Goal: Task Accomplishment & Management: Use online tool/utility

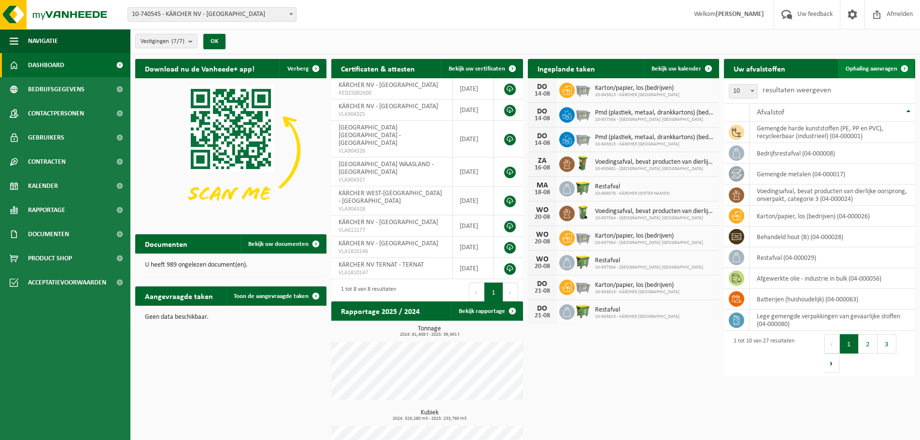
click at [880, 66] on span "Ophaling aanvragen" at bounding box center [872, 69] width 52 height 6
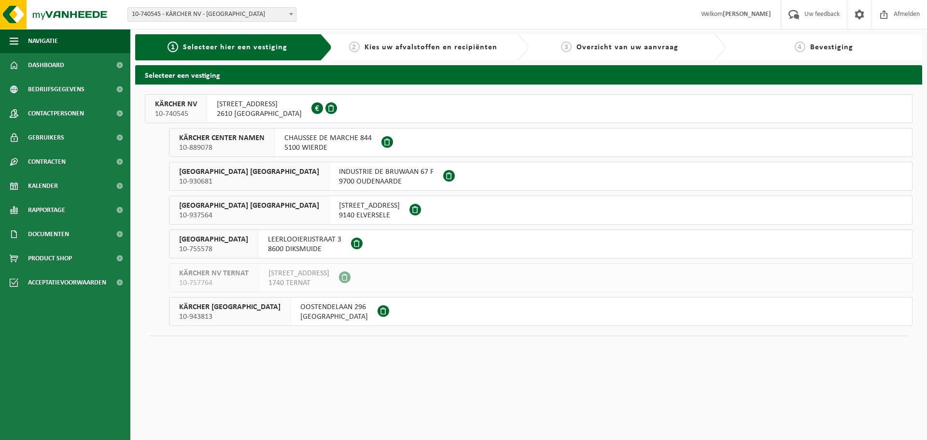
click at [289, 109] on span "BOOMSESTEENWEG 939" at bounding box center [259, 105] width 85 height 10
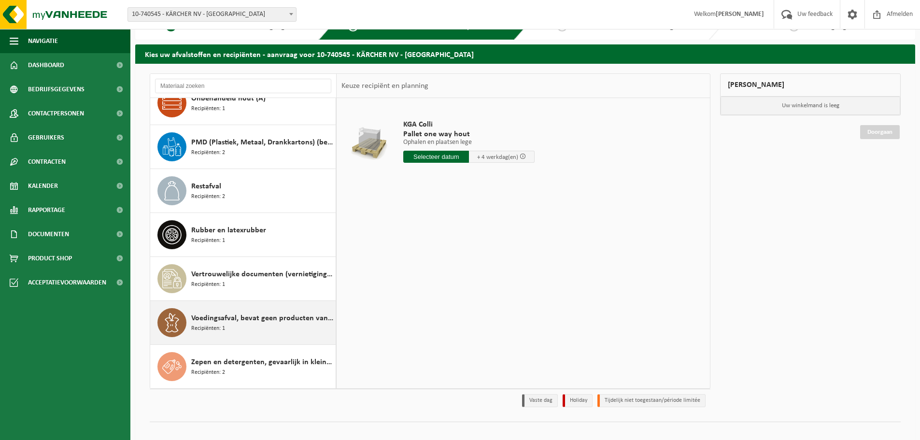
scroll to position [32, 0]
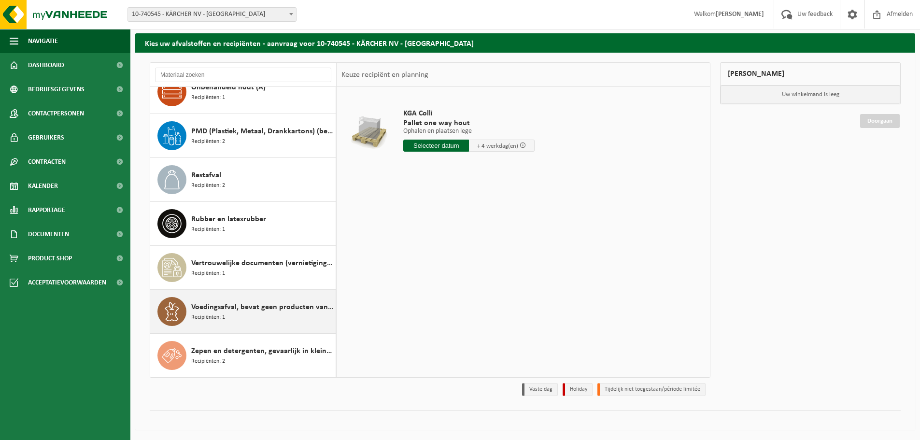
click at [220, 308] on span "Voedingsafval, bevat geen producten van dierlijke oorsprong, onverpakt" at bounding box center [262, 307] width 142 height 12
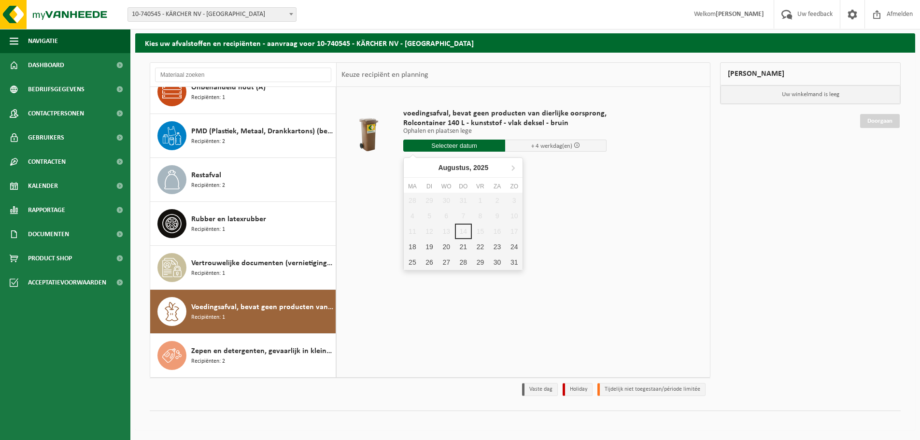
click at [451, 142] on input "text" at bounding box center [454, 146] width 102 height 12
click at [409, 244] on div "18" at bounding box center [412, 246] width 17 height 15
type input "Van 2025-08-18"
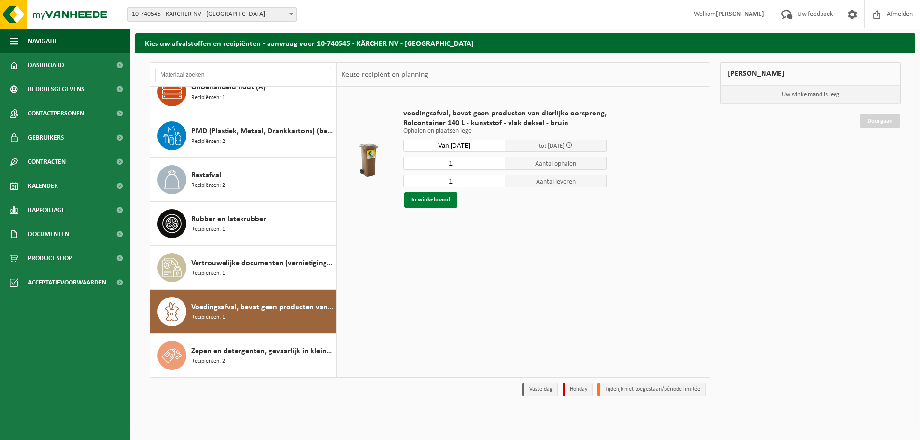
click at [439, 198] on button "In winkelmand" at bounding box center [430, 199] width 53 height 15
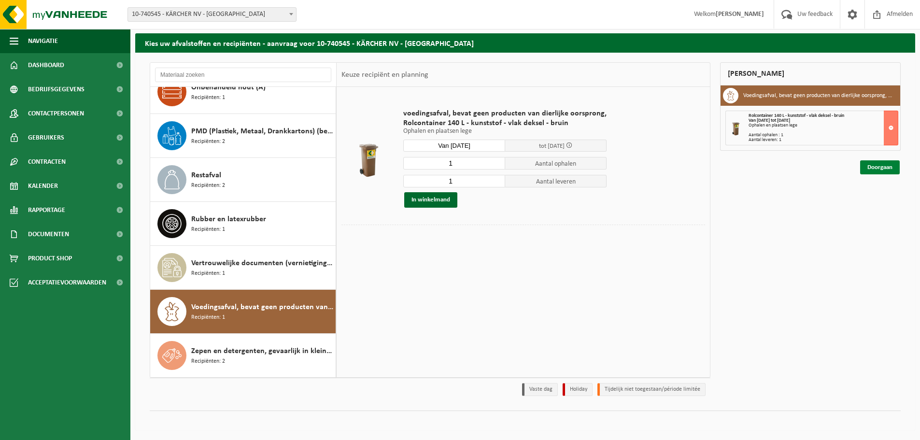
click at [886, 166] on link "Doorgaan" at bounding box center [880, 167] width 40 height 14
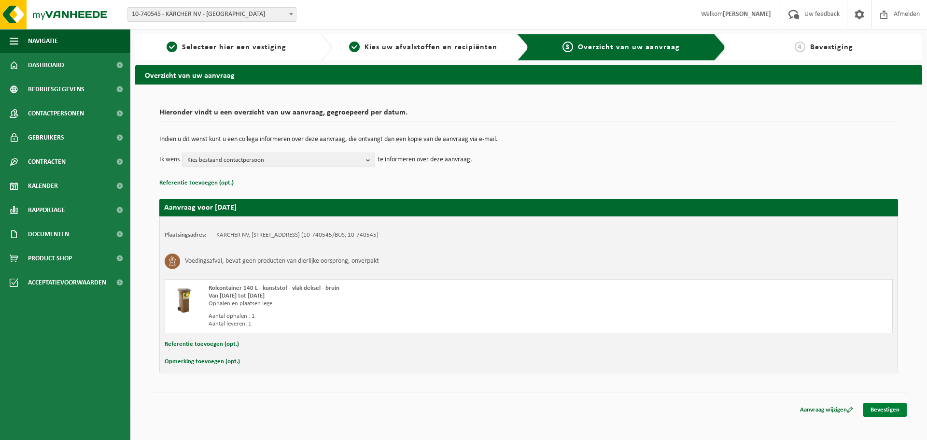
click at [886, 409] on link "Bevestigen" at bounding box center [885, 410] width 43 height 14
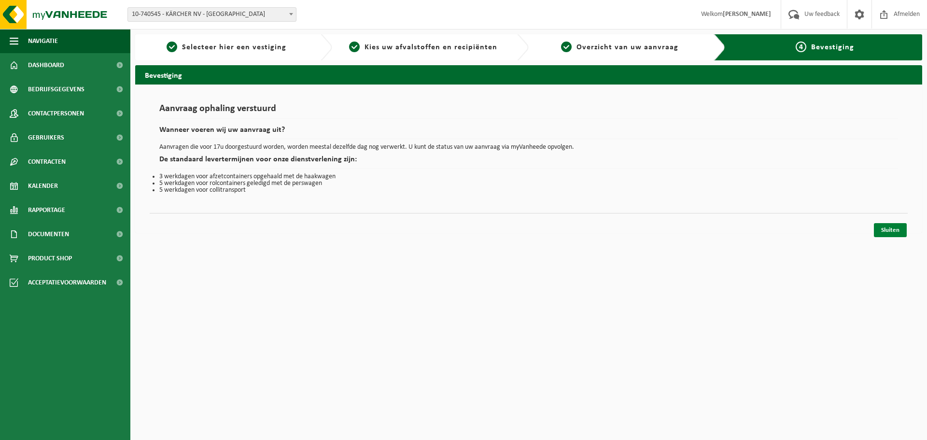
click at [884, 229] on link "Sluiten" at bounding box center [890, 230] width 33 height 14
